Goal: Find contact information: Obtain details needed to contact an individual or organization

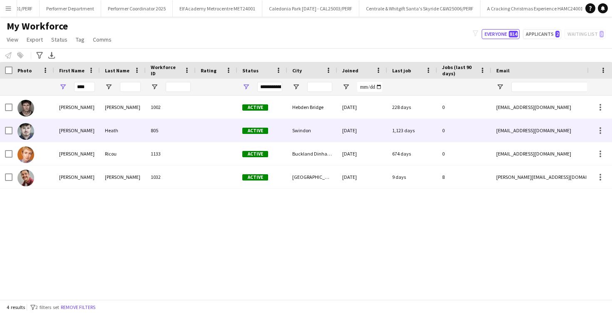
click at [110, 138] on div "Heath" at bounding box center [123, 130] width 46 height 23
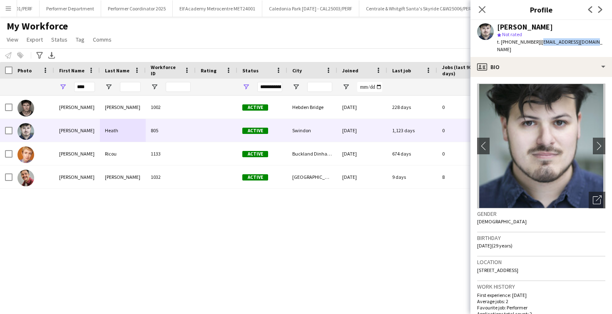
drag, startPoint x: 591, startPoint y: 43, endPoint x: 537, endPoint y: 42, distance: 53.7
click at [537, 42] on div "Alex Heath star Not rated t. +447931376091 | alexheath56@gmail.com" at bounding box center [542, 38] width 142 height 37
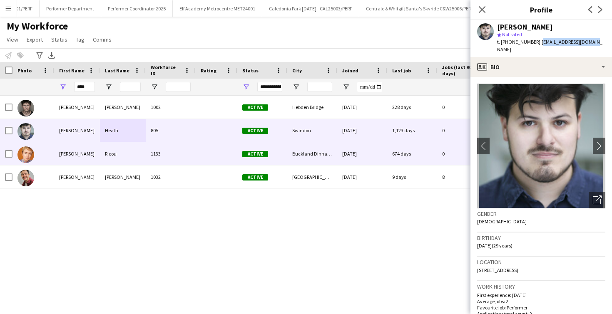
copy span "alexheath56@gmail.com"
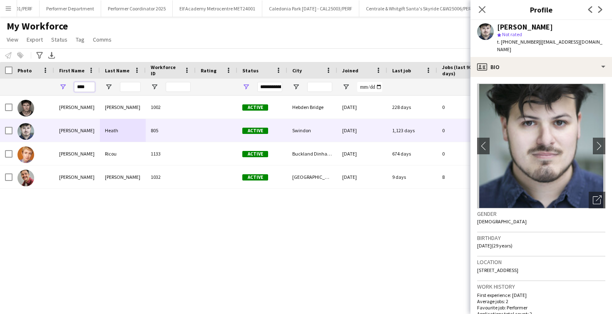
click at [86, 85] on input "****" at bounding box center [84, 87] width 21 height 10
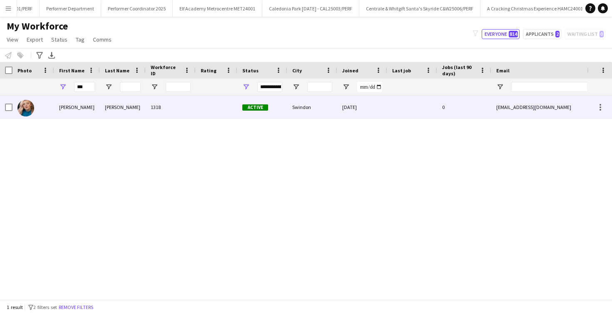
click at [89, 103] on div "Rae" at bounding box center [77, 107] width 46 height 23
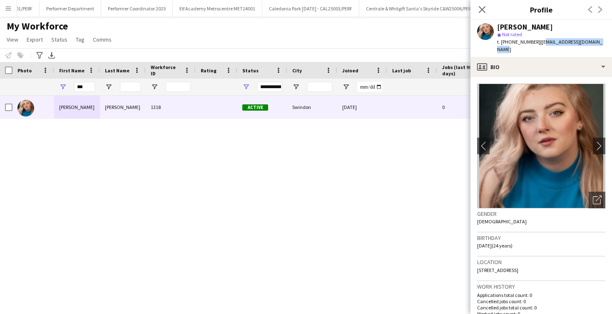
drag, startPoint x: 599, startPoint y: 43, endPoint x: 537, endPoint y: 42, distance: 62.1
click at [537, 42] on span "| raealexander2000@gmail.com" at bounding box center [549, 46] width 105 height 14
copy span "raealexander2000@gmail.com"
click at [92, 84] on input "***" at bounding box center [84, 87] width 21 height 10
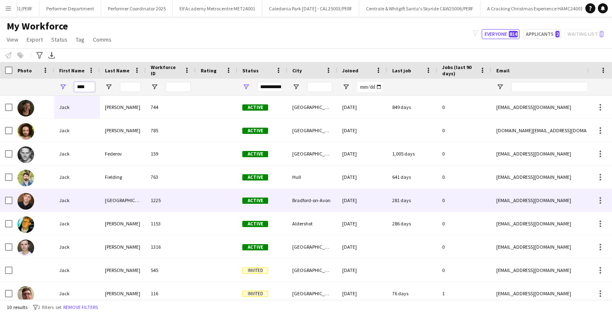
type input "****"
click at [110, 202] on div "[GEOGRAPHIC_DATA]" at bounding box center [123, 200] width 46 height 23
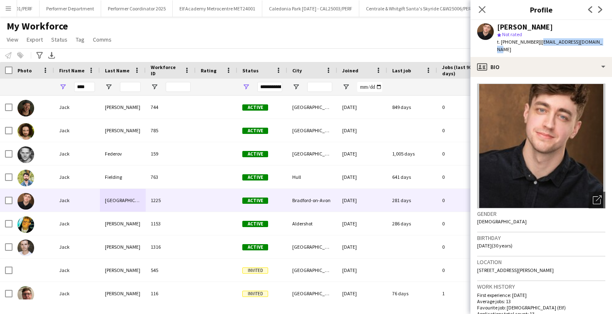
drag, startPoint x: 594, startPoint y: 44, endPoint x: 536, endPoint y: 45, distance: 57.5
click at [536, 45] on div "Jack Herauville star Not rated t. +447946787034 | jackherauville@gmail.com" at bounding box center [542, 38] width 142 height 37
copy span "[EMAIL_ADDRESS][DOMAIN_NAME]"
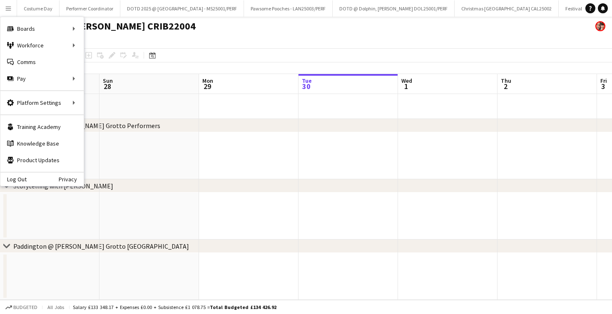
scroll to position [0, 199]
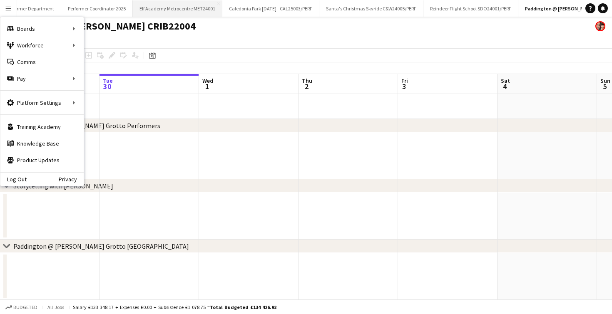
click at [133, 10] on button "Elf Academy Metrocentre MET24001 Close" at bounding box center [178, 8] width 90 height 16
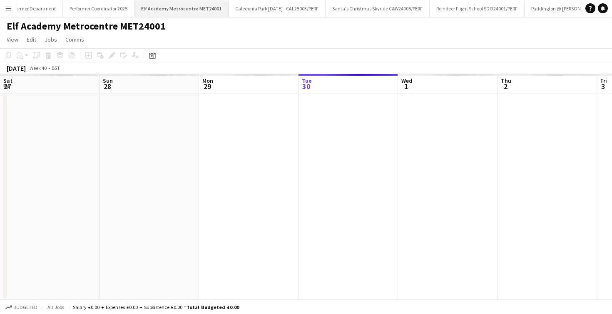
scroll to position [0, 199]
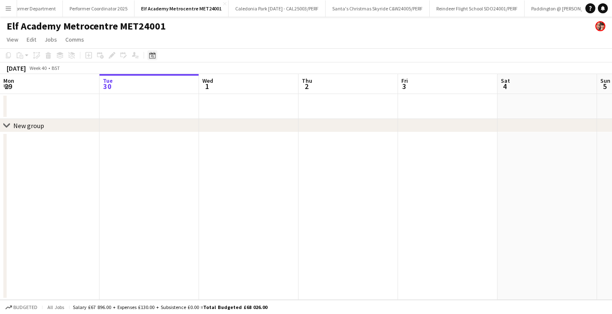
click at [152, 51] on div "Date picker" at bounding box center [152, 55] width 10 height 10
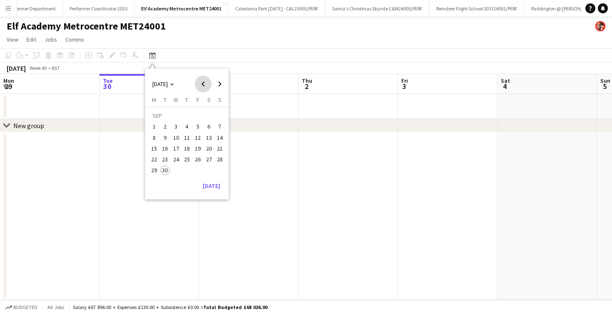
click at [208, 84] on span "Previous month" at bounding box center [203, 84] width 17 height 17
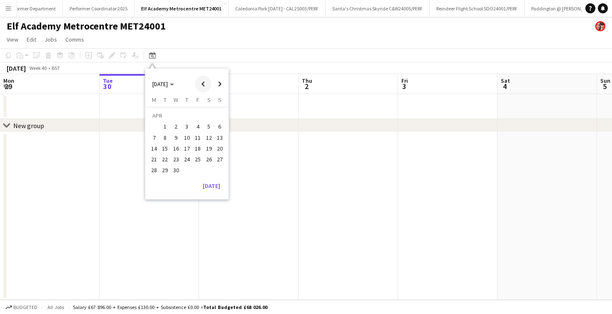
click at [208, 84] on span "Previous month" at bounding box center [203, 84] width 17 height 17
click at [175, 155] on span "18" at bounding box center [176, 151] width 10 height 10
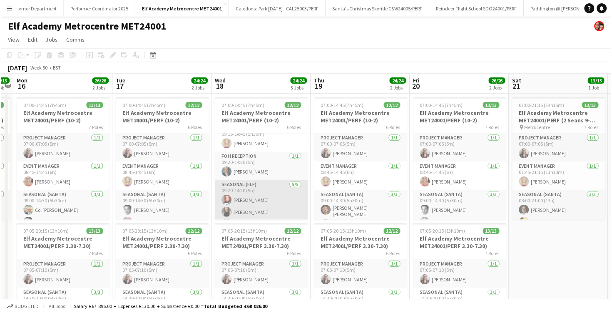
scroll to position [156, 0]
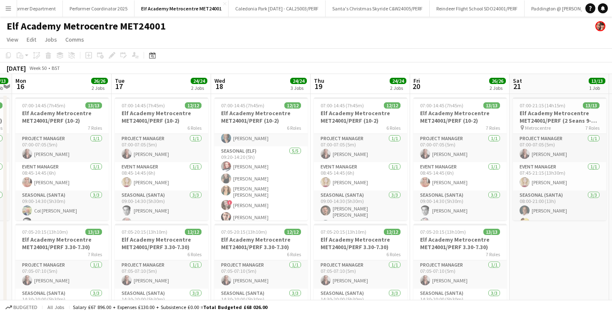
click at [12, 4] on button "Menu" at bounding box center [8, 8] width 17 height 17
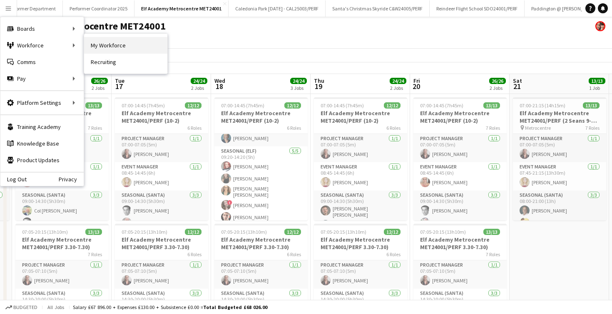
click at [115, 39] on link "My Workforce" at bounding box center [125, 45] width 83 height 17
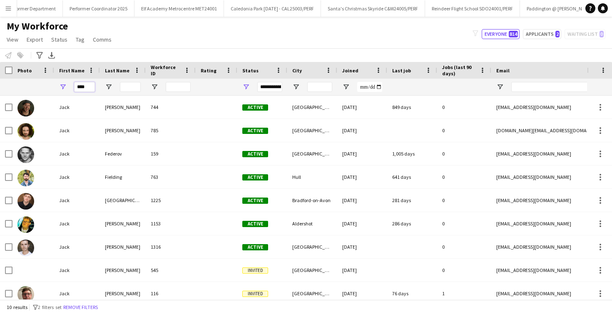
click at [80, 87] on input "****" at bounding box center [84, 87] width 21 height 10
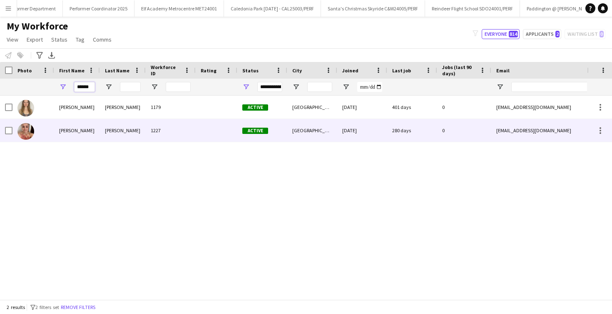
type input "******"
click at [99, 132] on div "[PERSON_NAME]" at bounding box center [77, 130] width 46 height 23
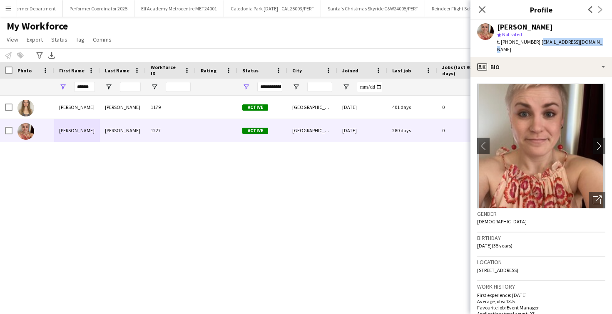
drag, startPoint x: 592, startPoint y: 43, endPoint x: 540, endPoint y: 43, distance: 52.1
click at [540, 43] on div "[PERSON_NAME] star Not rated t. [PHONE_NUMBER] | [EMAIL_ADDRESS][DOMAIN_NAME]" at bounding box center [542, 38] width 142 height 37
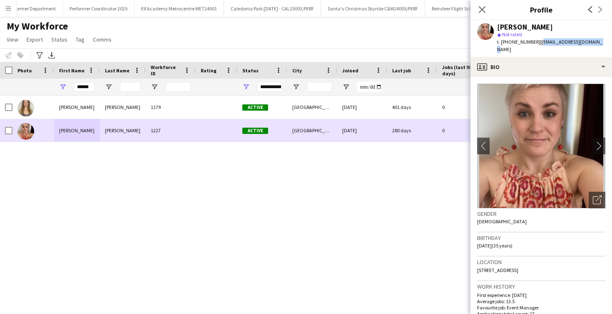
copy span "[EMAIL_ADDRESS][DOMAIN_NAME]"
